Goal: Navigation & Orientation: Find specific page/section

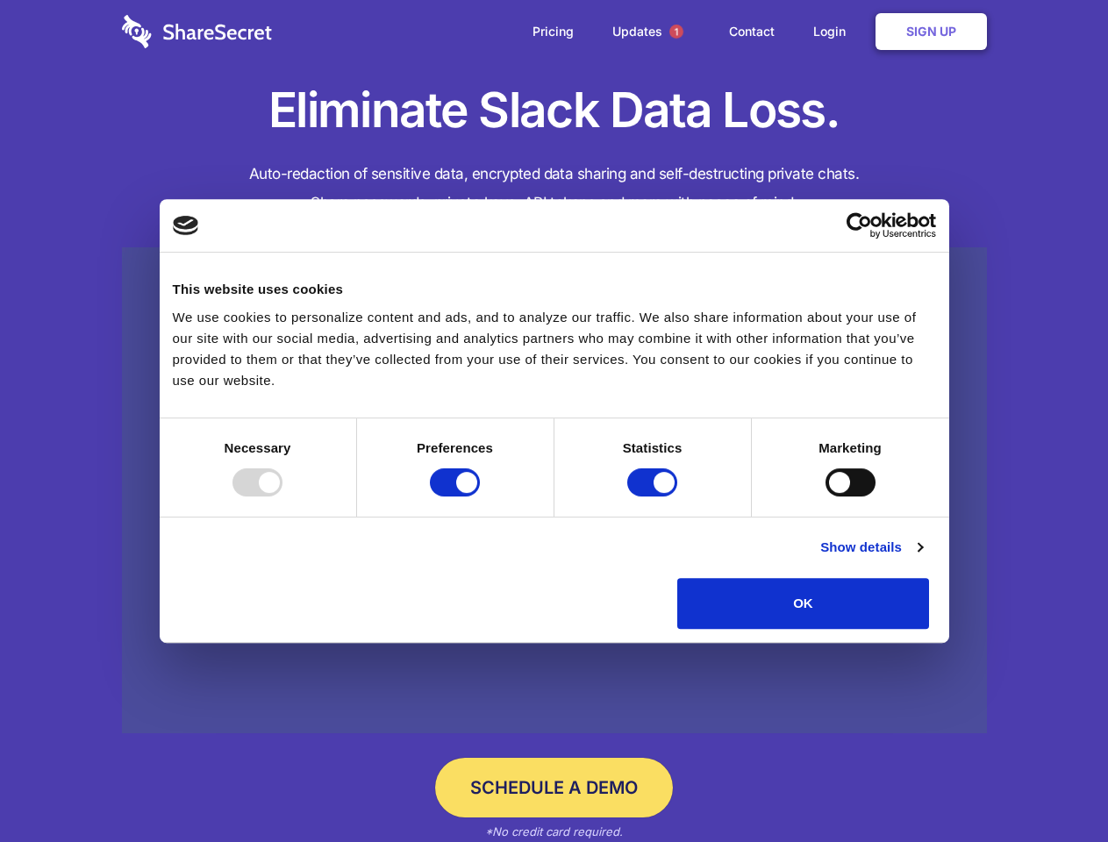
click at [282, 496] on div at bounding box center [257, 482] width 50 height 28
click at [480, 496] on input "Preferences" at bounding box center [455, 482] width 50 height 28
checkbox input "false"
click at [654, 496] on input "Statistics" at bounding box center [652, 482] width 50 height 28
checkbox input "false"
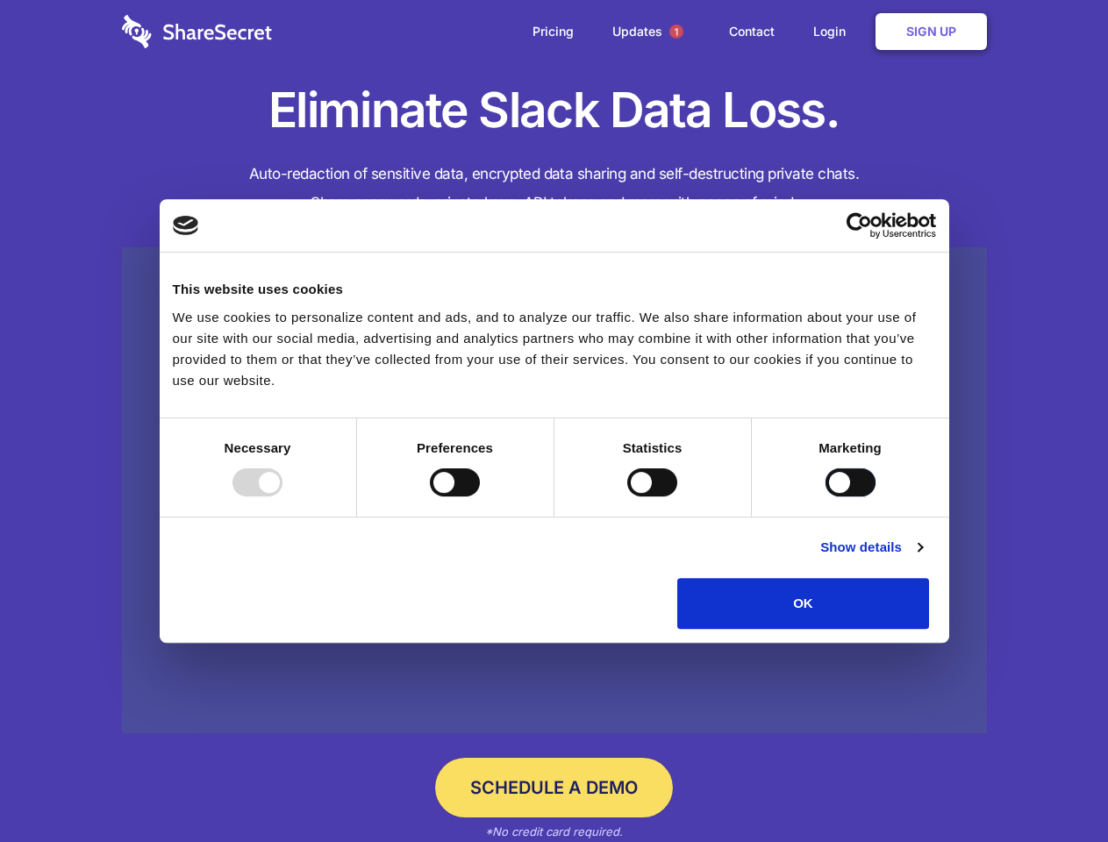
click at [825, 496] on input "Marketing" at bounding box center [850, 482] width 50 height 28
checkbox input "true"
click at [922, 558] on link "Show details" at bounding box center [871, 547] width 102 height 21
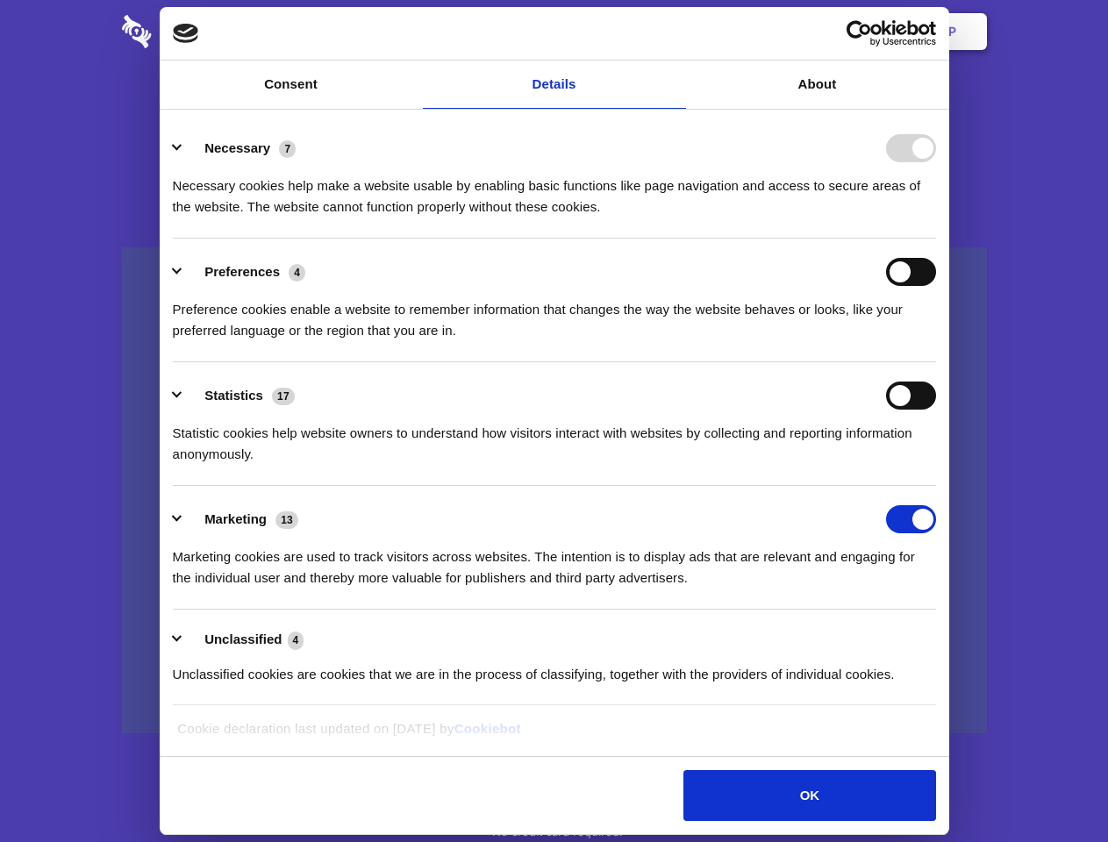
click at [936, 239] on li "Necessary 7 Necessary cookies help make a website usable by enabling basic func…" at bounding box center [554, 177] width 763 height 124
click at [675, 32] on span "1" at bounding box center [676, 32] width 14 height 14
